Goal: Information Seeking & Learning: Learn about a topic

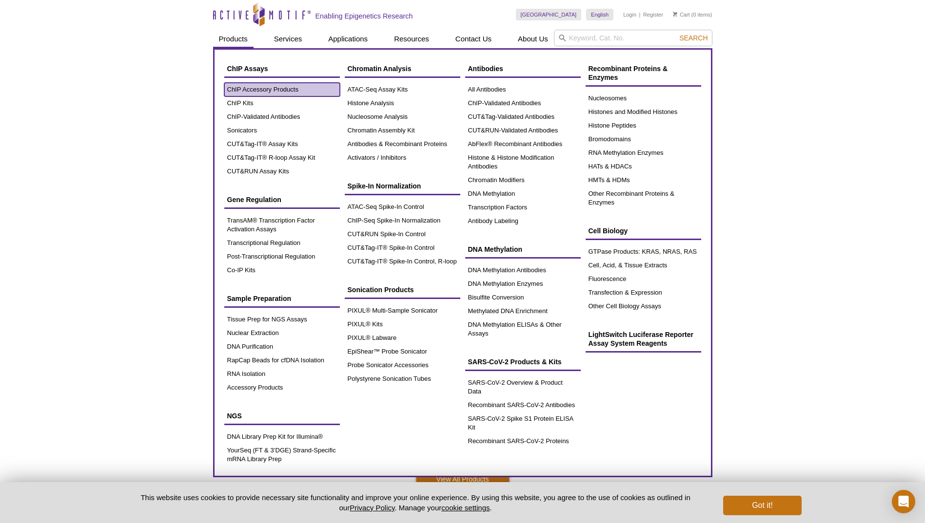
click at [250, 90] on link "ChIP Accessory Products" at bounding box center [282, 90] width 116 height 14
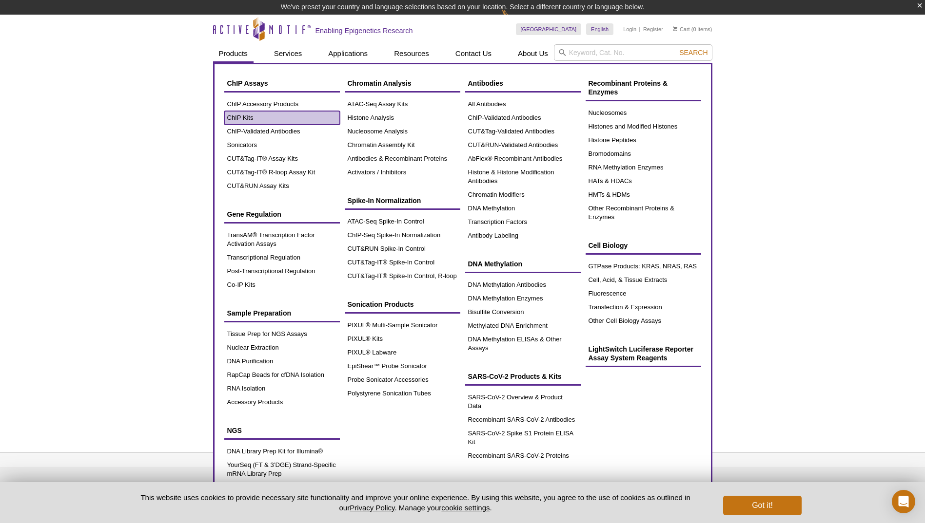
click at [246, 115] on link "ChIP Kits" at bounding box center [282, 118] width 116 height 14
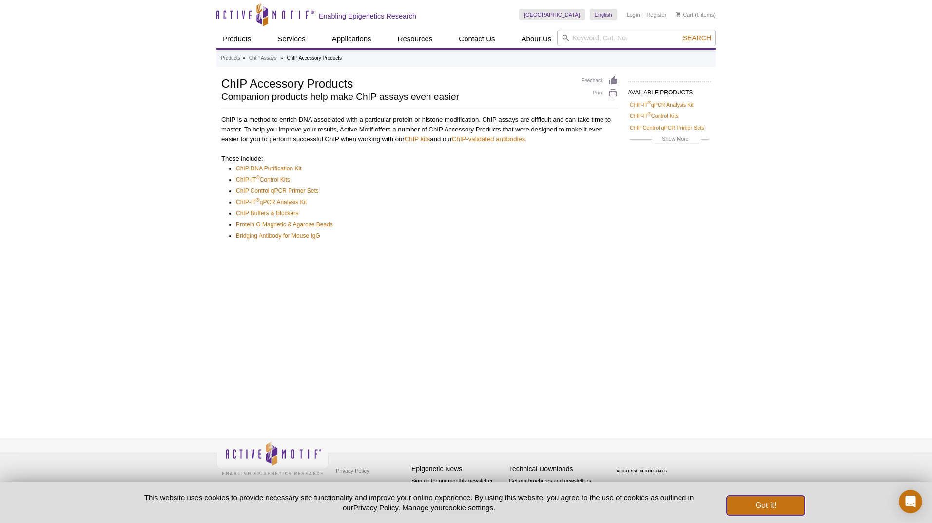
drag, startPoint x: 747, startPoint y: 507, endPoint x: 725, endPoint y: 497, distance: 24.6
click at [746, 505] on button "Got it!" at bounding box center [766, 505] width 78 height 19
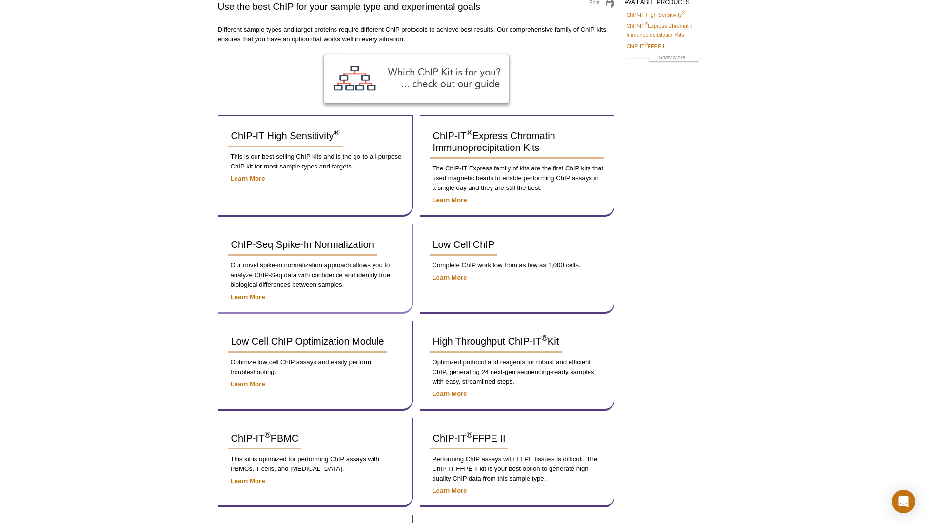
scroll to position [84, 0]
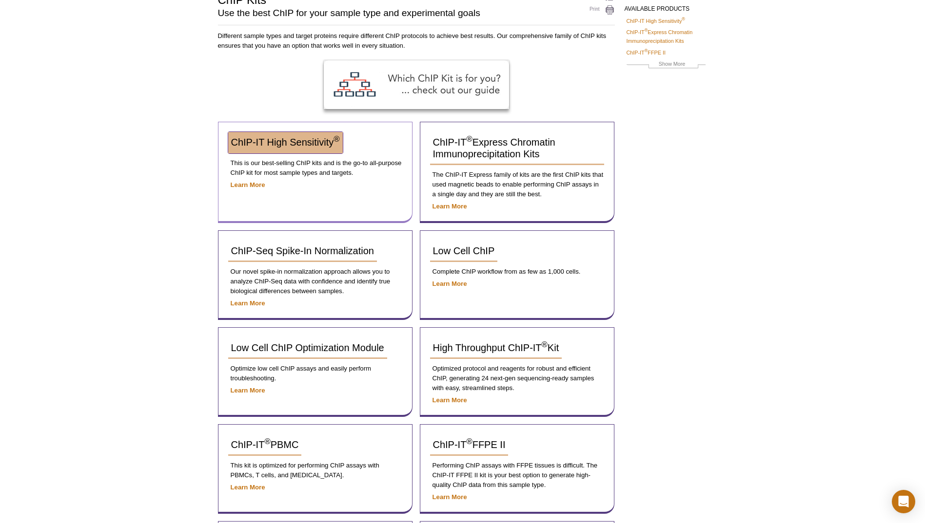
click at [296, 146] on span "ChIP-IT High Sensitivity ®" at bounding box center [285, 142] width 109 height 11
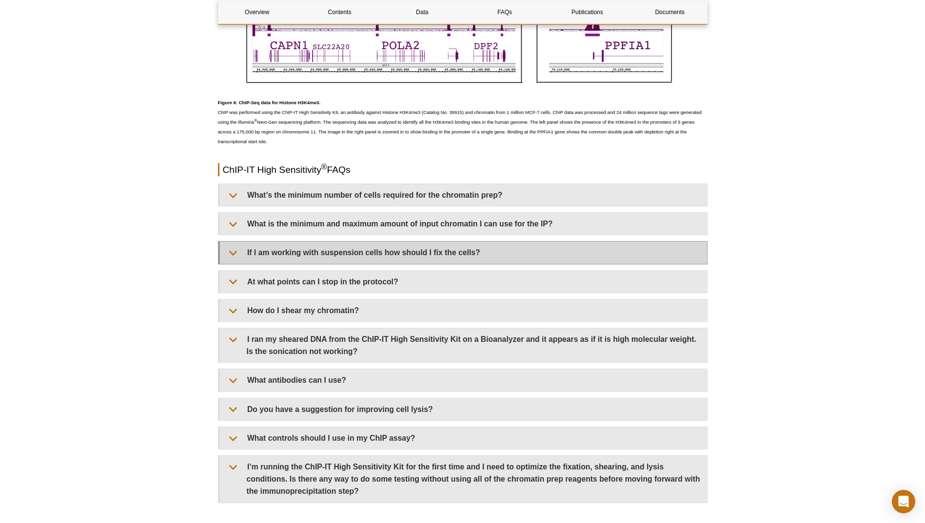
scroll to position [2729, 0]
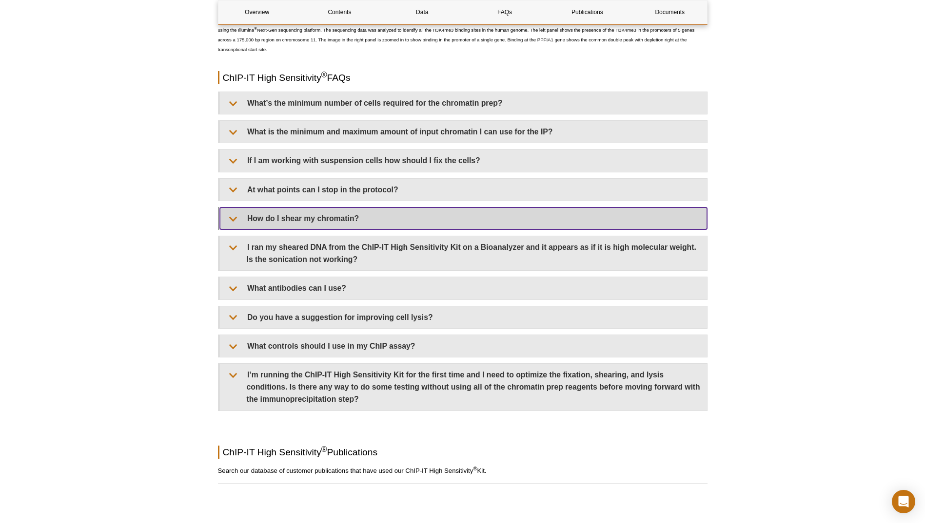
click at [347, 219] on summary "How do I shear my chromatin?" at bounding box center [463, 219] width 487 height 22
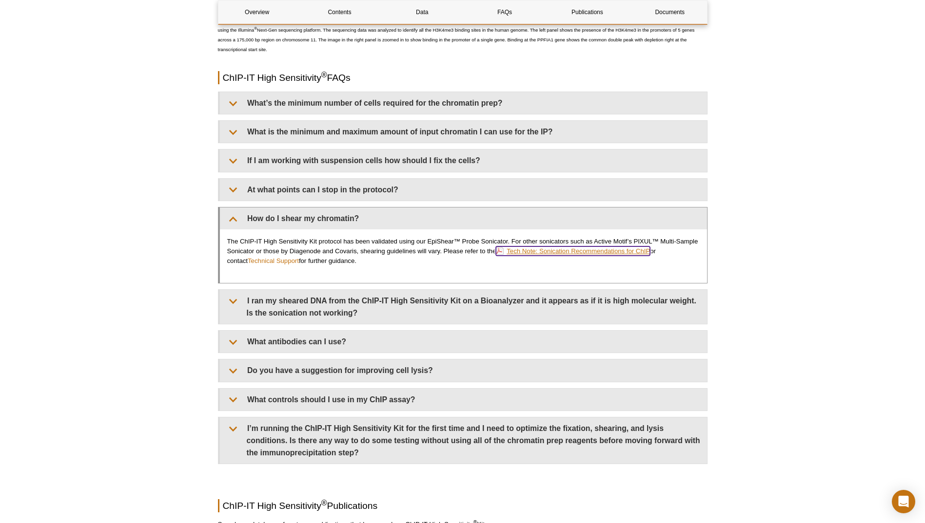
click at [573, 252] on link "Tech Note: Sonication Recommendations for ChIP" at bounding box center [573, 251] width 154 height 9
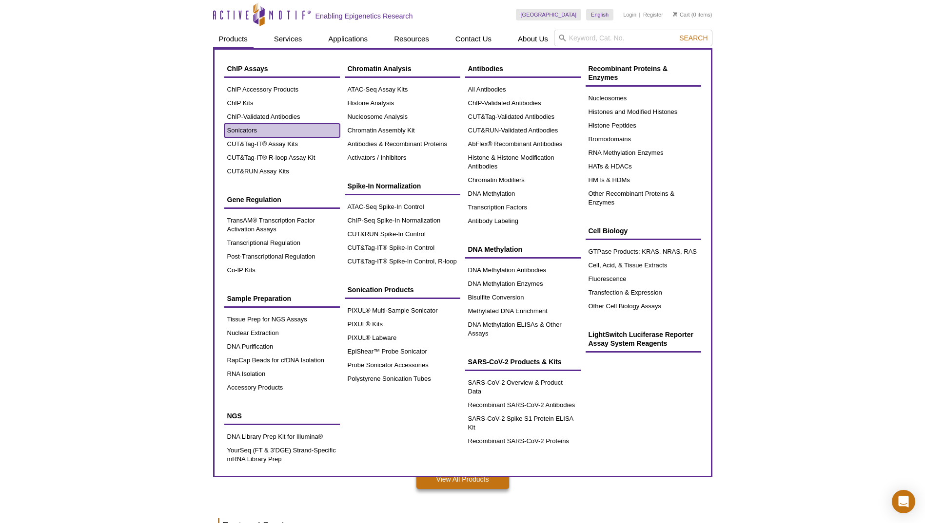
click at [243, 127] on link "Sonicators" at bounding box center [282, 131] width 116 height 14
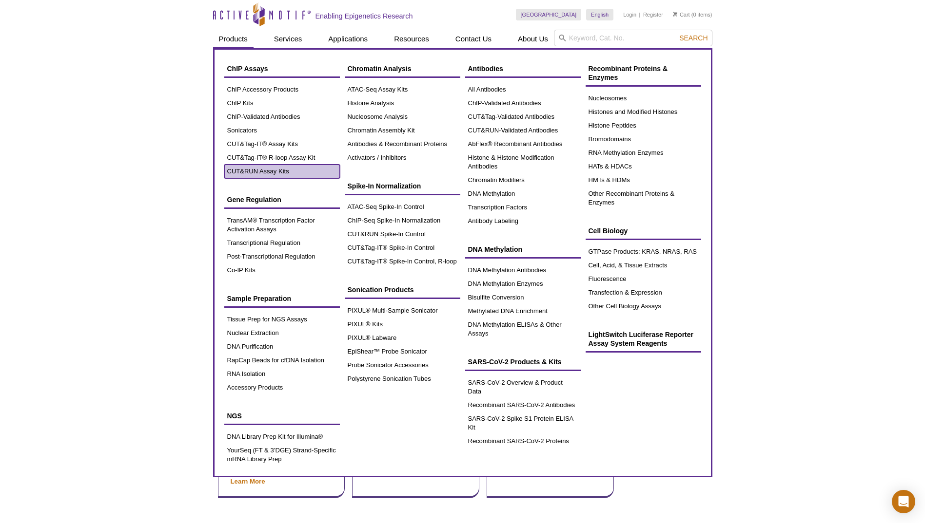
click at [248, 168] on link "CUT&RUN Assay Kits" at bounding box center [282, 172] width 116 height 14
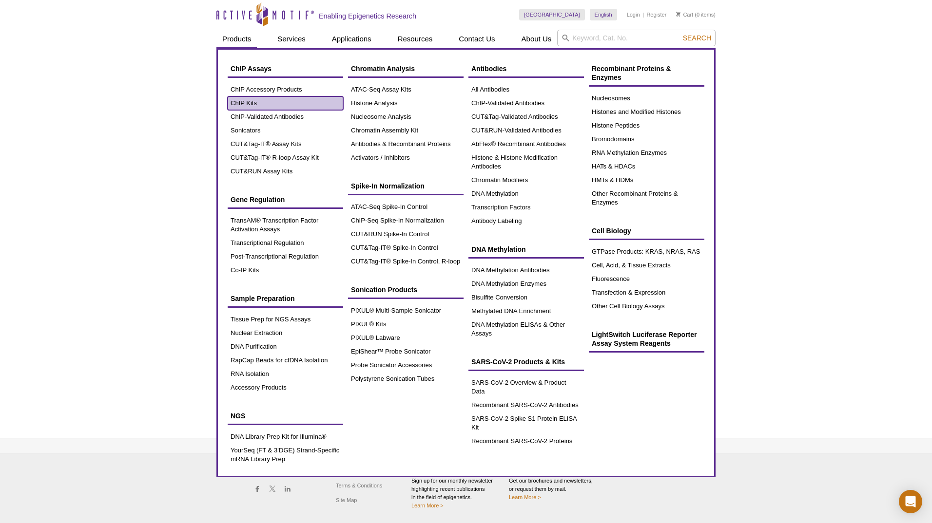
click at [245, 102] on link "ChIP Kits" at bounding box center [286, 104] width 116 height 14
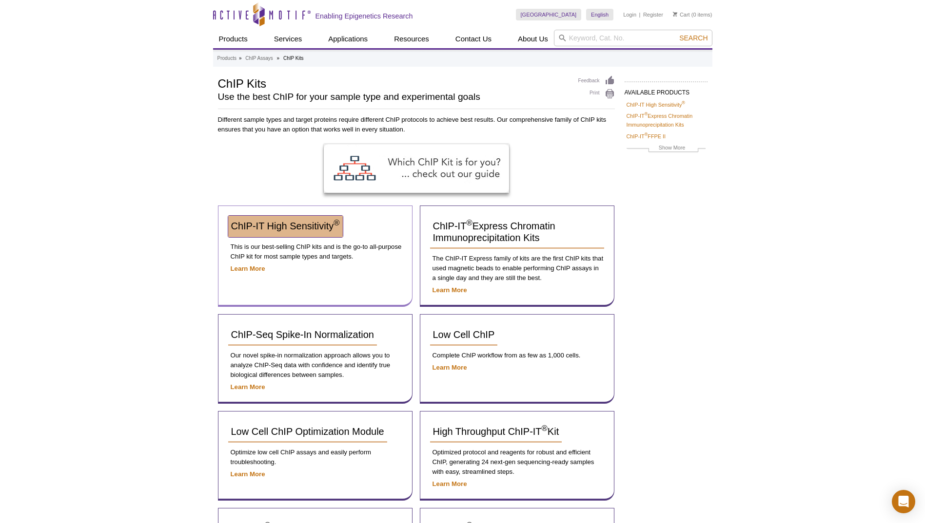
click at [300, 231] on span "ChIP-IT High Sensitivity ®" at bounding box center [285, 226] width 109 height 11
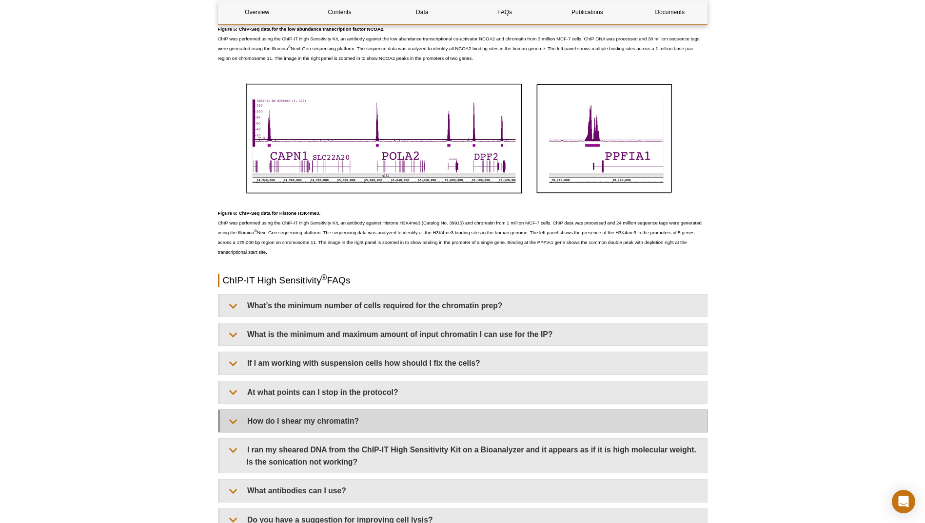
scroll to position [2632, 0]
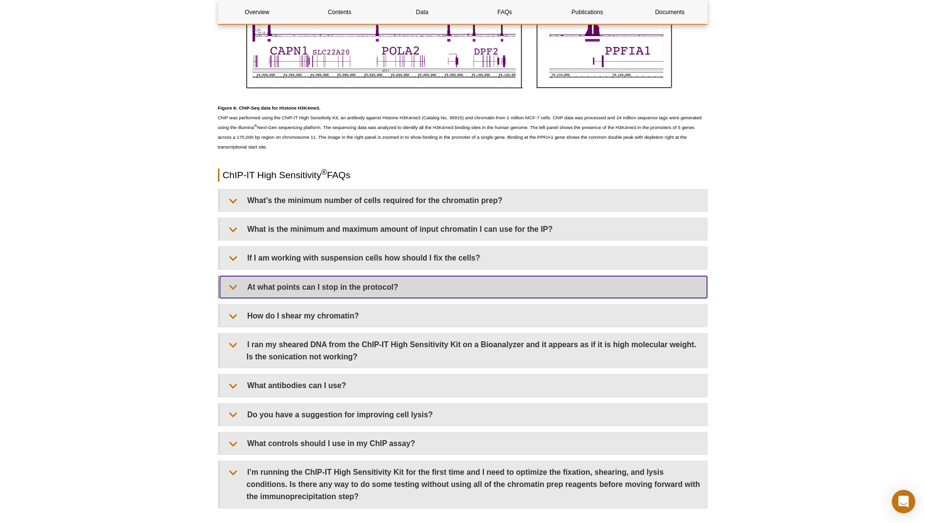
click at [356, 284] on summary "At what points can I stop in the protocol?" at bounding box center [463, 287] width 487 height 22
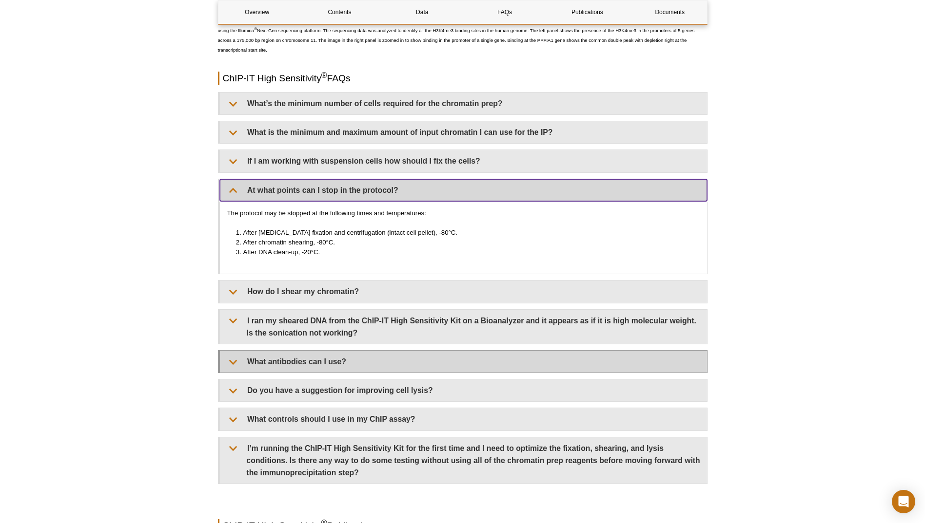
scroll to position [2729, 0]
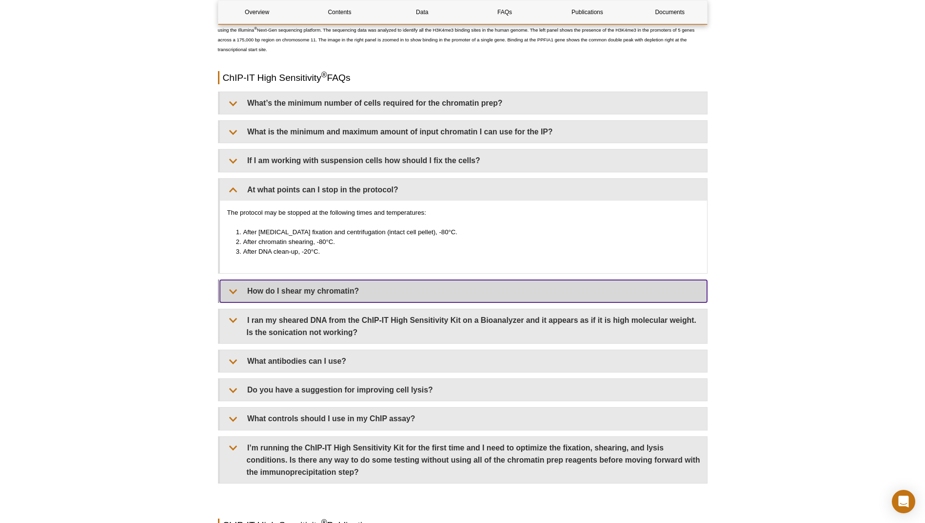
click at [331, 294] on summary "How do I shear my chromatin?" at bounding box center [463, 291] width 487 height 22
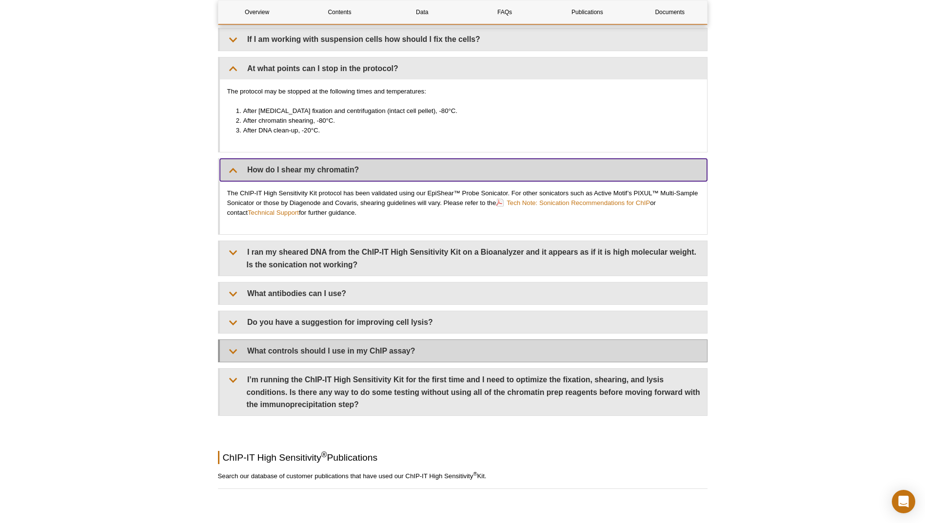
scroll to position [2876, 0]
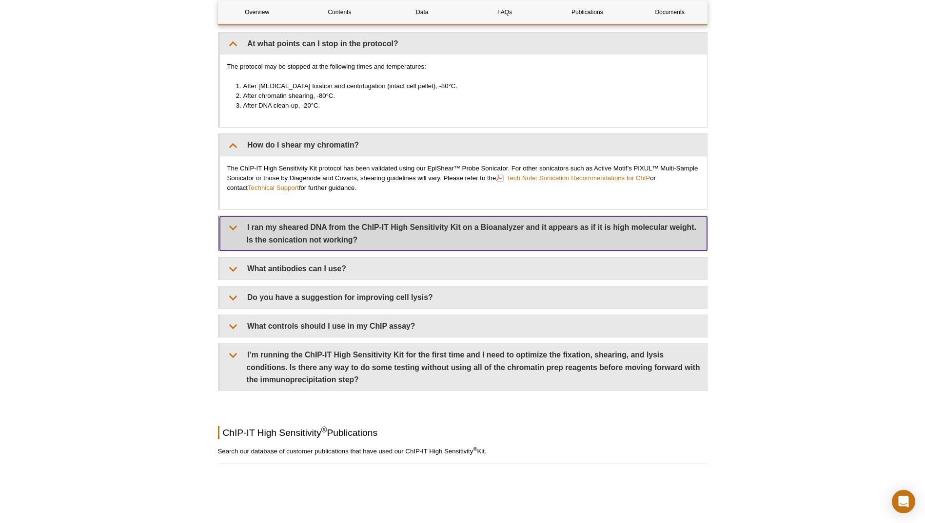
click at [296, 239] on summary "I ran my sheared DNA from the ChIP-IT High Sensitivity Kit on a Bioanalyzer and…" at bounding box center [463, 233] width 487 height 34
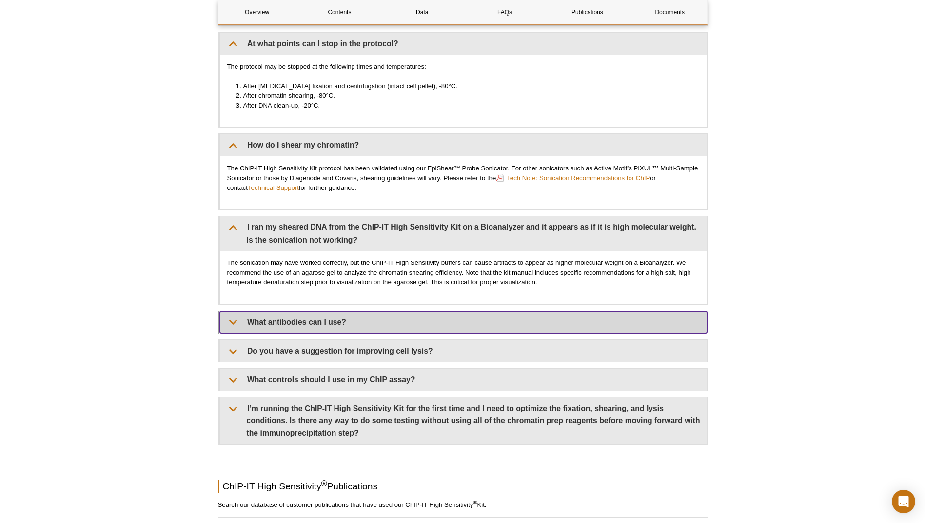
click at [318, 323] on summary "What antibodies can I use?" at bounding box center [463, 322] width 487 height 22
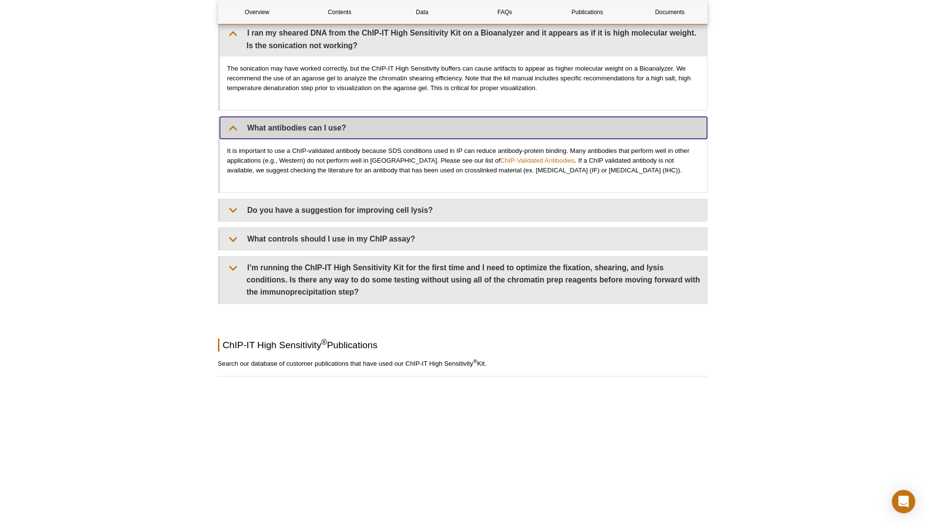
scroll to position [3071, 0]
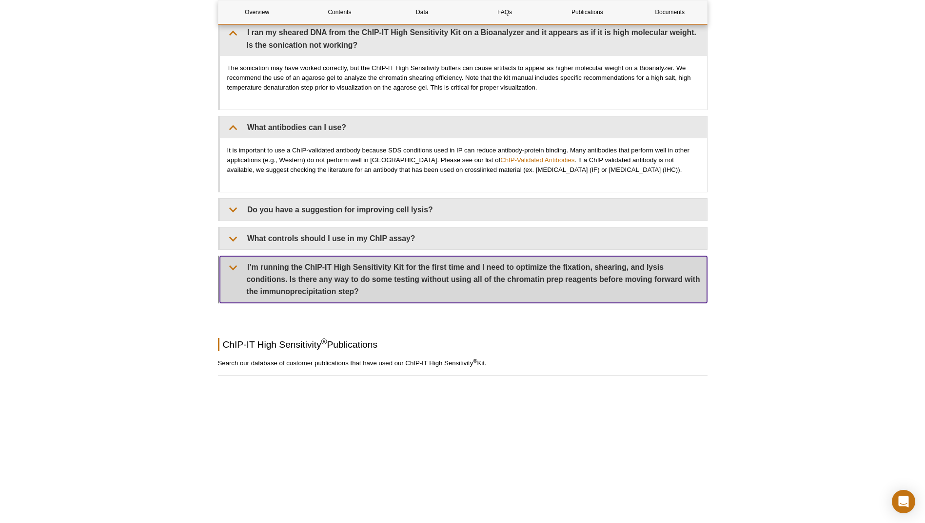
click at [380, 281] on summary "I’m running the ChIP-IT High Sensitivity Kit for the first time and I need to o…" at bounding box center [463, 279] width 487 height 47
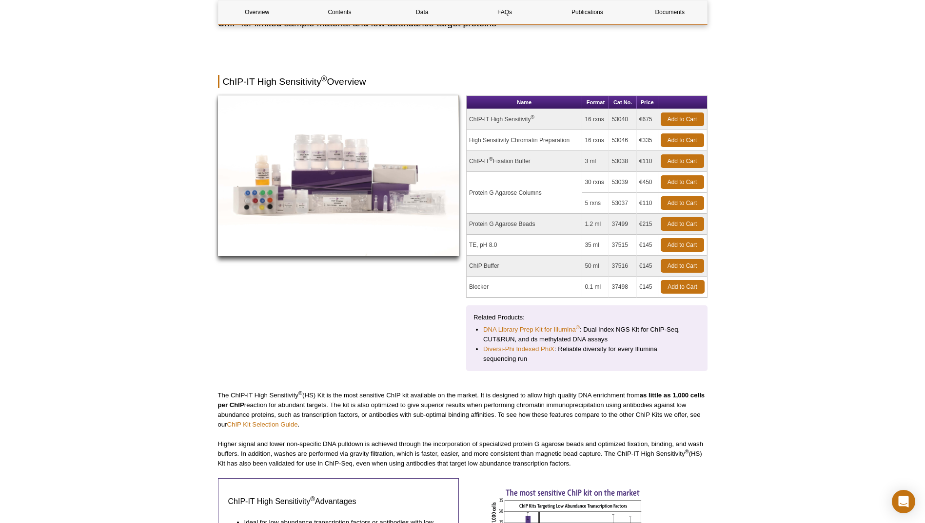
scroll to position [0, 0]
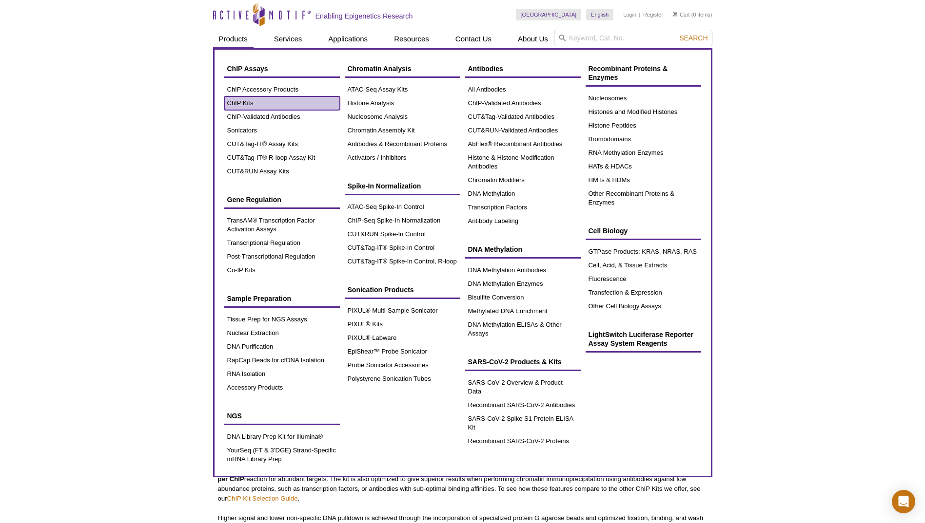
click at [245, 102] on link "ChIP Kits" at bounding box center [282, 104] width 116 height 14
click at [240, 104] on link "ChIP Kits" at bounding box center [282, 104] width 116 height 14
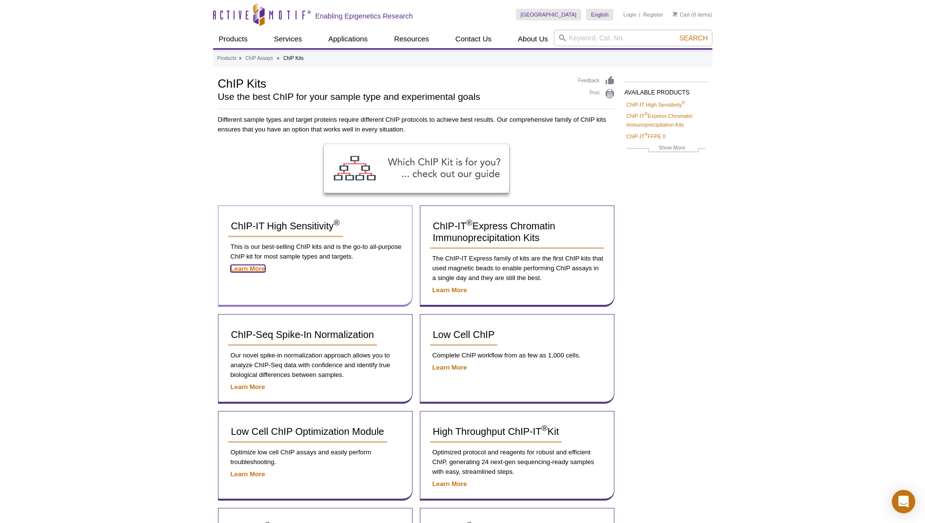
click at [247, 271] on strong "Learn More" at bounding box center [248, 268] width 35 height 7
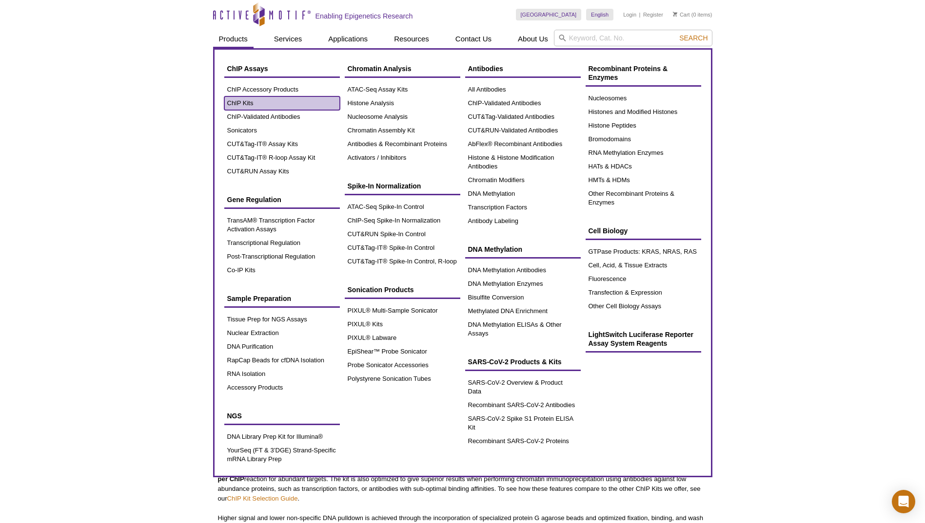
click at [246, 104] on link "ChIP Kits" at bounding box center [282, 104] width 116 height 14
click at [246, 103] on link "ChIP Kits" at bounding box center [282, 104] width 116 height 14
click at [247, 103] on link "ChIP Kits" at bounding box center [282, 104] width 116 height 14
click at [238, 100] on link "ChIP Kits" at bounding box center [282, 104] width 116 height 14
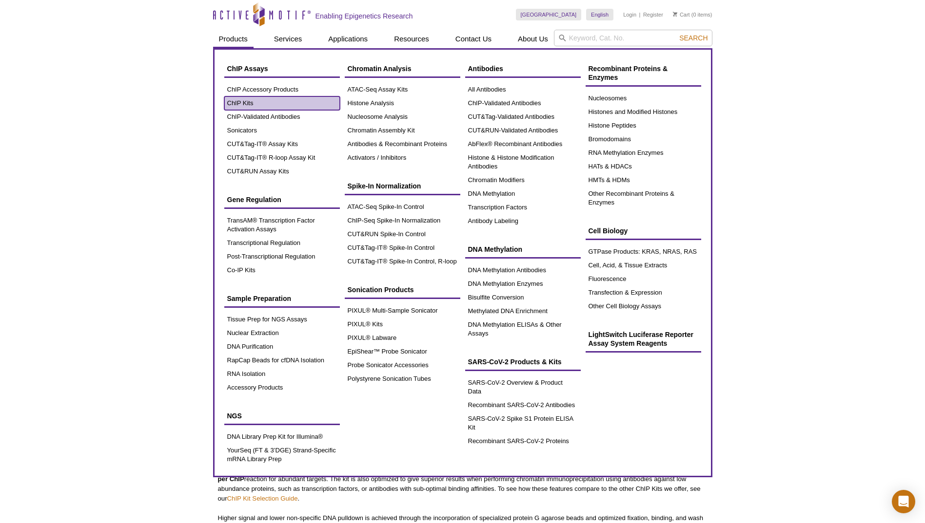
click at [245, 105] on link "ChIP Kits" at bounding box center [282, 104] width 116 height 14
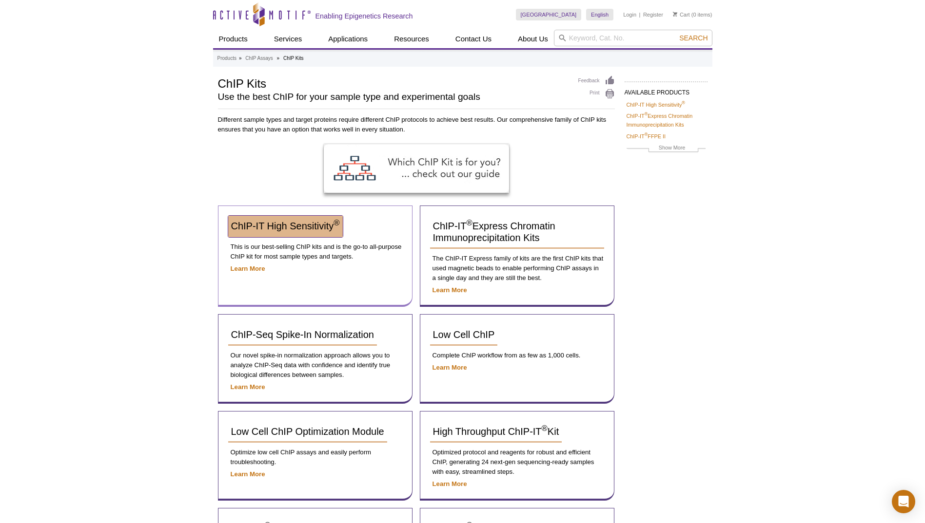
click at [299, 231] on span "ChIP-IT High Sensitivity ®" at bounding box center [285, 226] width 109 height 11
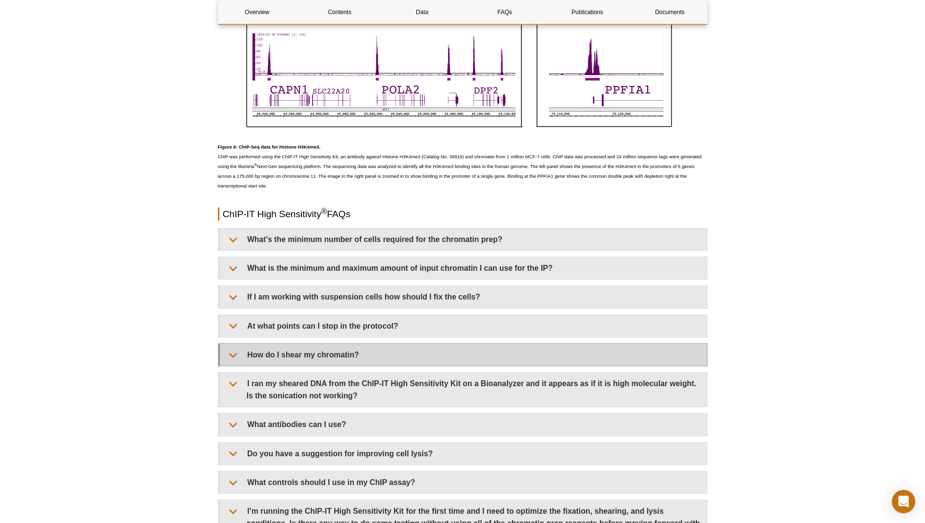
scroll to position [2681, 0]
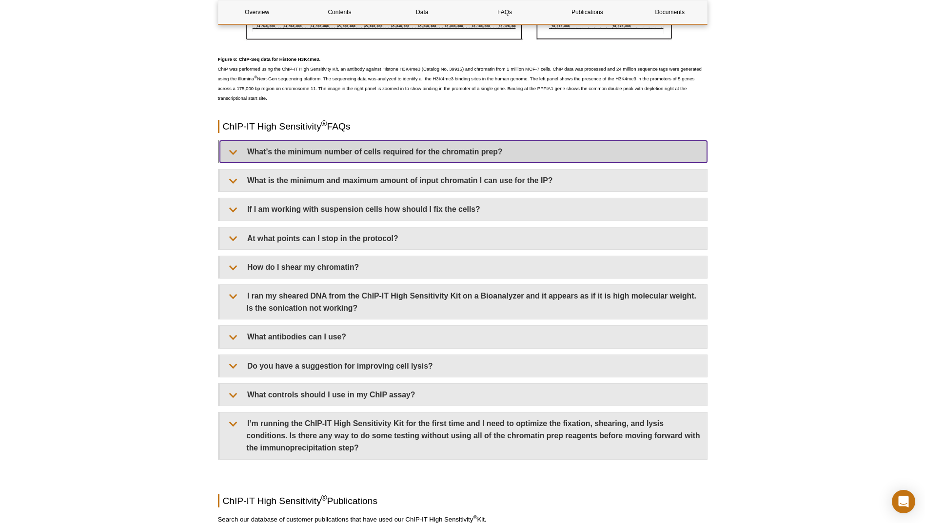
click at [402, 154] on summary "What’s the minimum number of cells required for the chromatin prep?" at bounding box center [463, 152] width 487 height 22
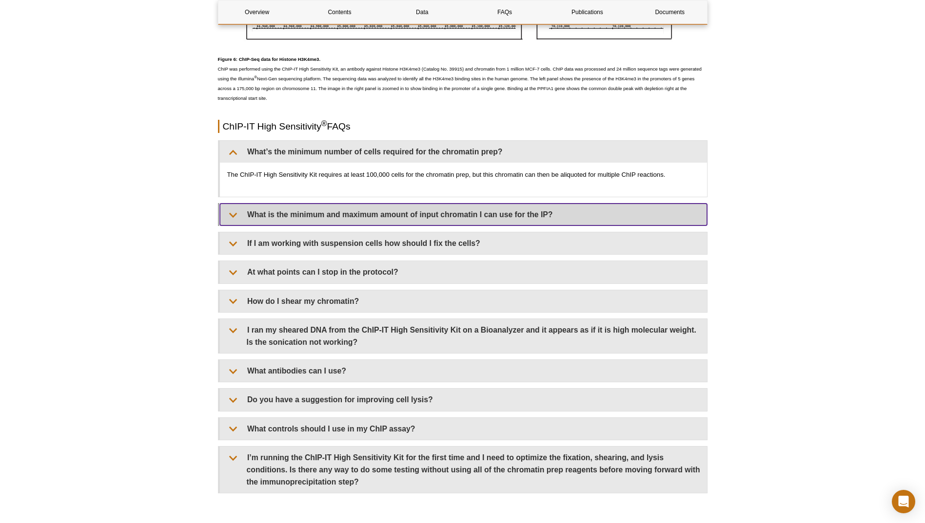
click at [415, 219] on summary "What is the minimum and maximum amount of input chromatin I can use for the IP?" at bounding box center [463, 215] width 487 height 22
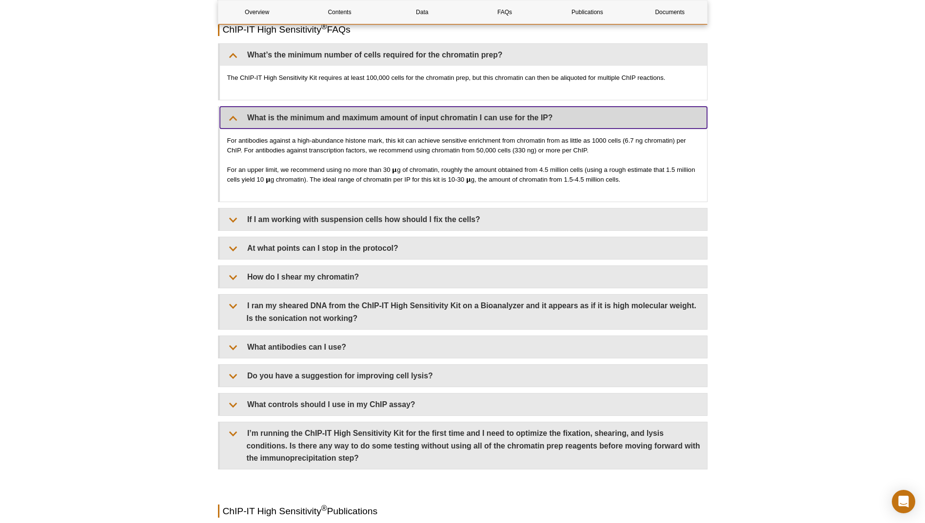
scroll to position [2778, 0]
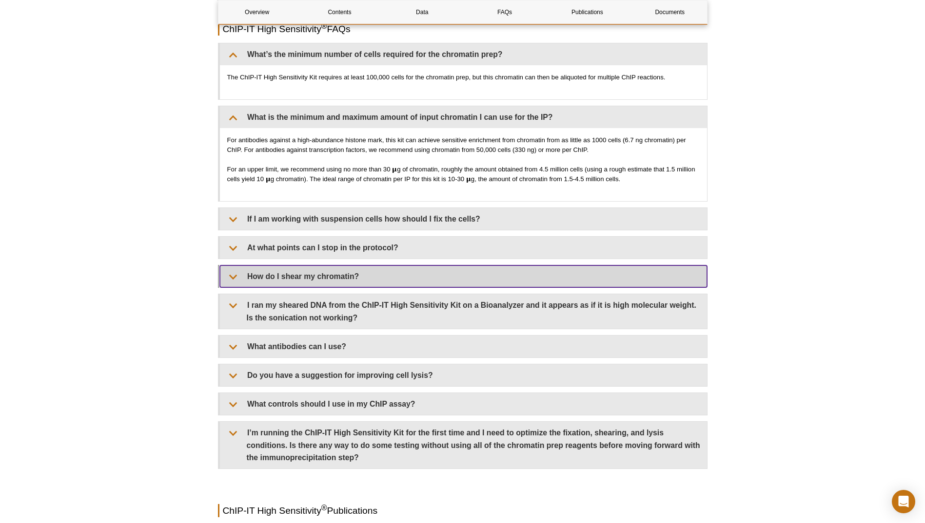
click at [334, 278] on summary "How do I shear my chromatin?" at bounding box center [463, 277] width 487 height 22
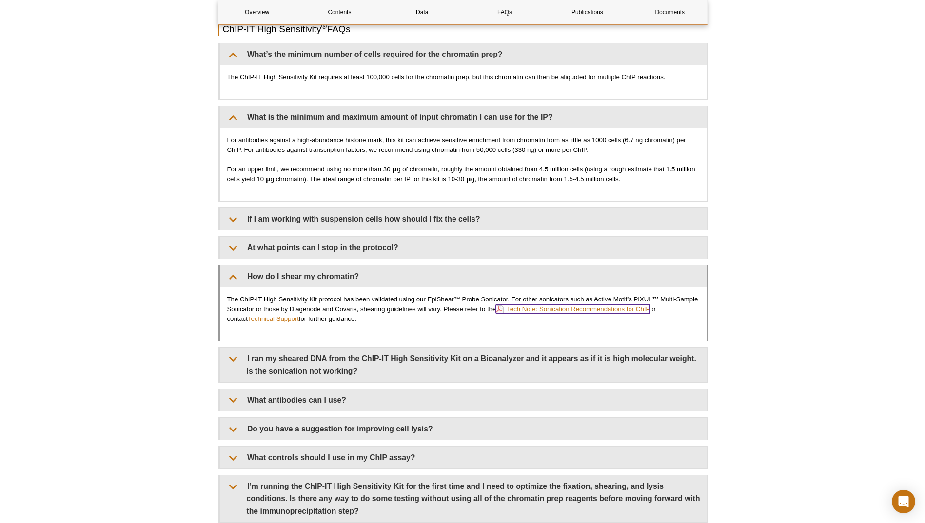
click at [518, 309] on link "Tech Note: Sonication Recommendations for ChIP" at bounding box center [573, 309] width 154 height 9
